Goal: Navigation & Orientation: Find specific page/section

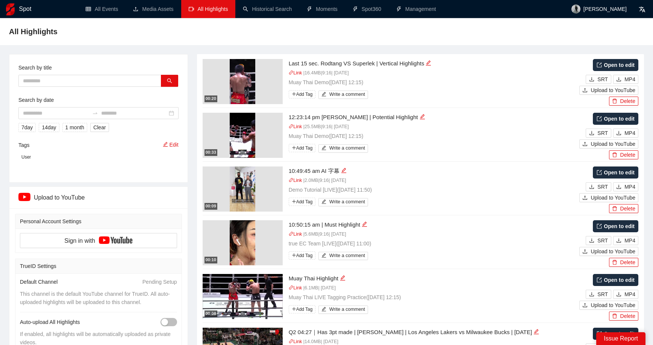
click at [21, 32] on span "All Highlights" at bounding box center [33, 32] width 49 height 12
click at [20, 15] on h1 "Spot" at bounding box center [25, 9] width 12 height 18
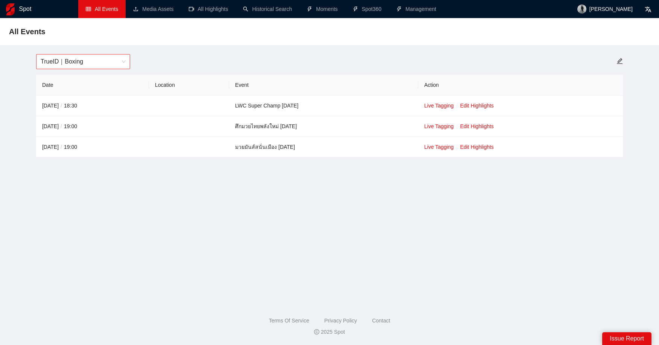
click at [88, 59] on span "TrueID｜Boxing" at bounding box center [83, 62] width 85 height 14
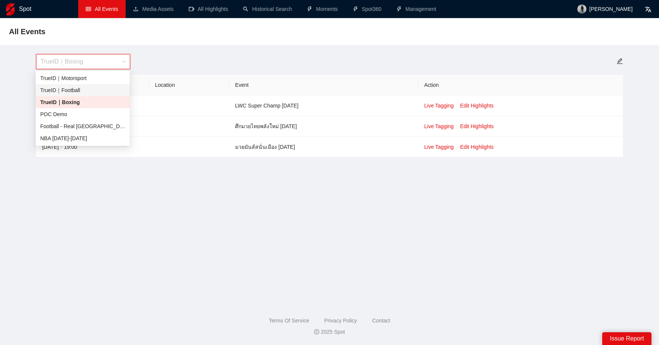
click at [87, 91] on div "TrueID｜Football" at bounding box center [82, 90] width 85 height 8
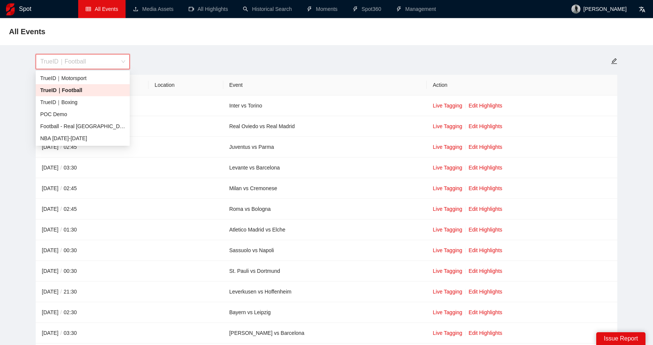
click at [97, 67] on span "TrueID｜Football" at bounding box center [82, 62] width 85 height 14
click at [85, 75] on div "TrueID｜Motorsport" at bounding box center [82, 78] width 85 height 8
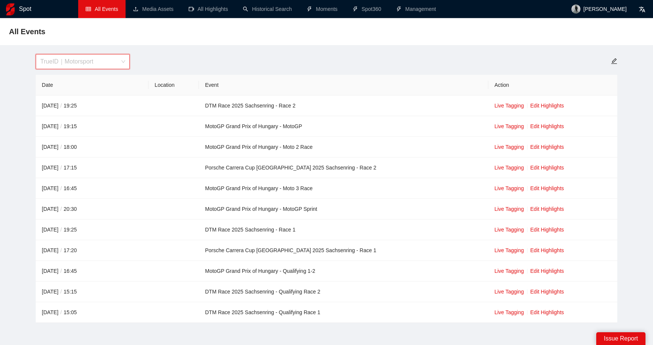
click at [123, 64] on span "TrueID｜Motorsport" at bounding box center [82, 62] width 85 height 14
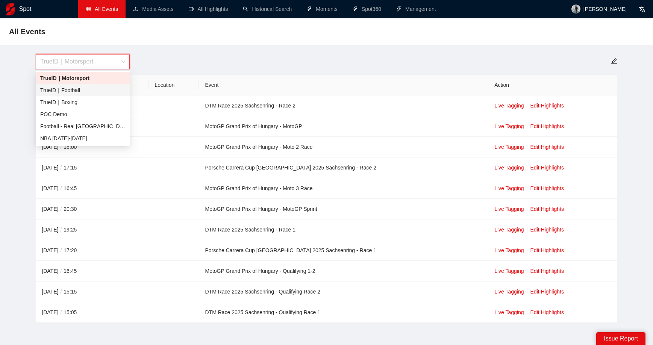
click at [92, 90] on div "TrueID｜Football" at bounding box center [82, 90] width 85 height 8
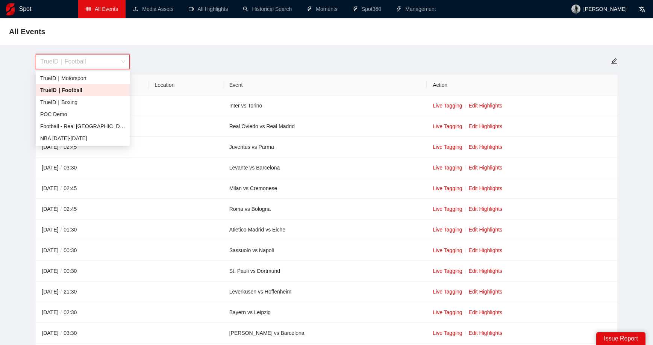
click at [122, 63] on span "TrueID｜Football" at bounding box center [82, 62] width 85 height 14
click at [95, 77] on div "TrueID｜Motorsport" at bounding box center [82, 78] width 85 height 8
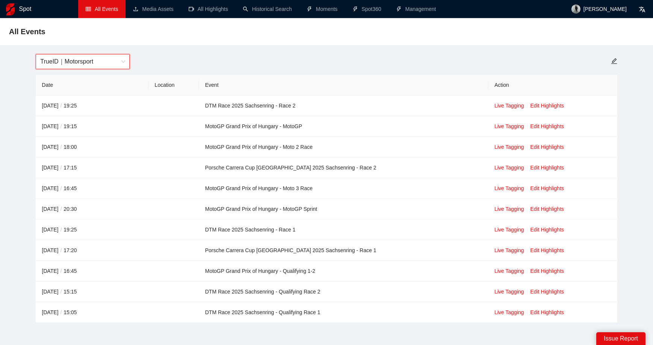
click at [257, 48] on div "All Events TrueID｜Motorsport TrueID｜Motorsport Date Location Event Action [DATE…" at bounding box center [326, 170] width 653 height 305
